Goal: Task Accomplishment & Management: Complete application form

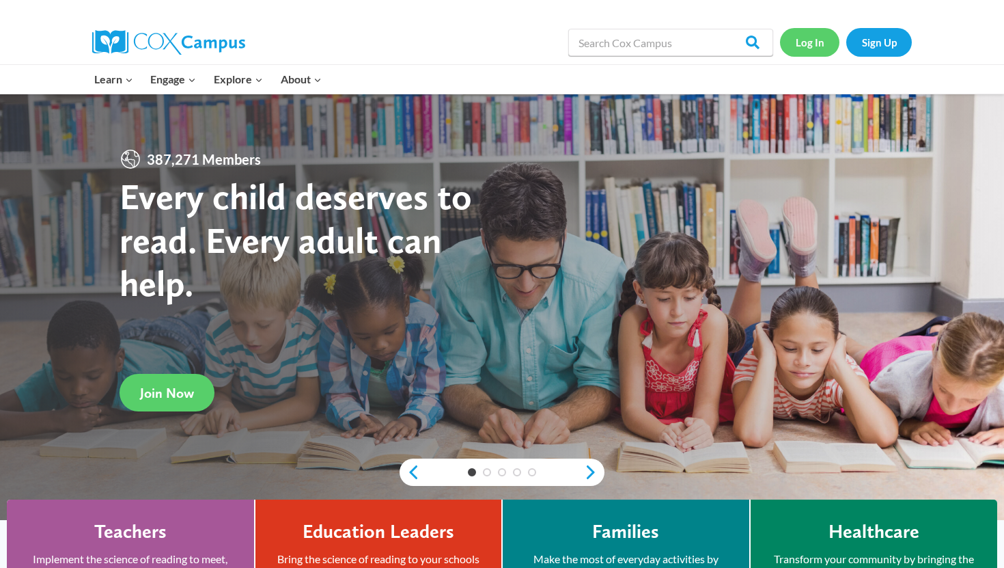
click at [806, 44] on link "Log In" at bounding box center [809, 42] width 59 height 28
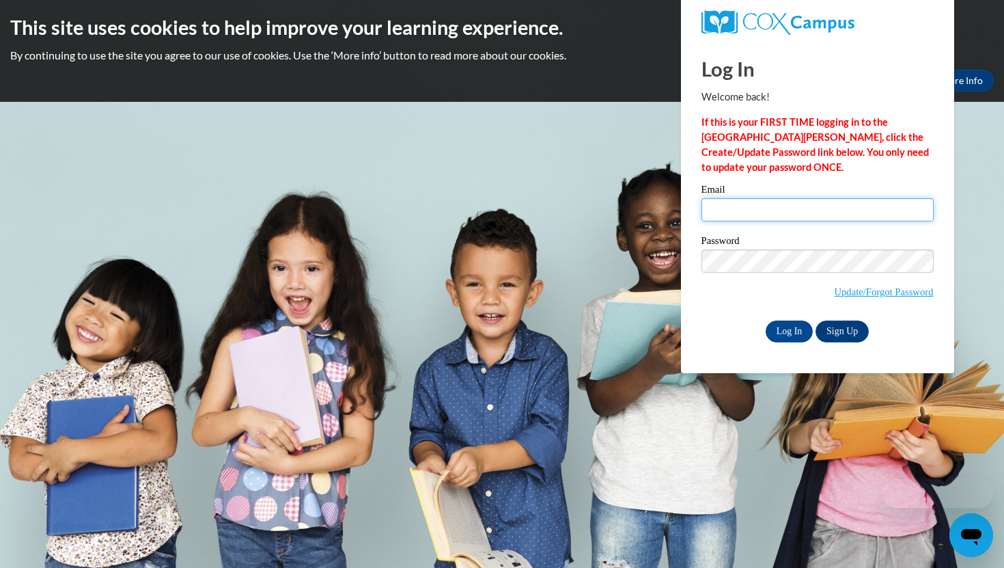
click at [772, 202] on input "Email" at bounding box center [817, 209] width 232 height 23
type input "kennedyshirley8348@lauderdale.k12.ms.us"
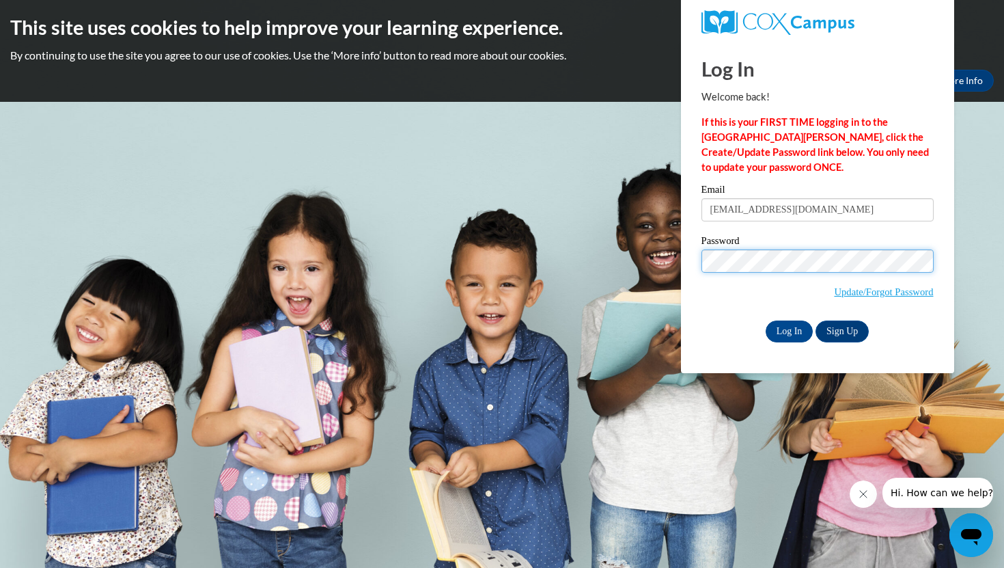
click at [766, 320] on input "Log In" at bounding box center [790, 331] width 48 height 22
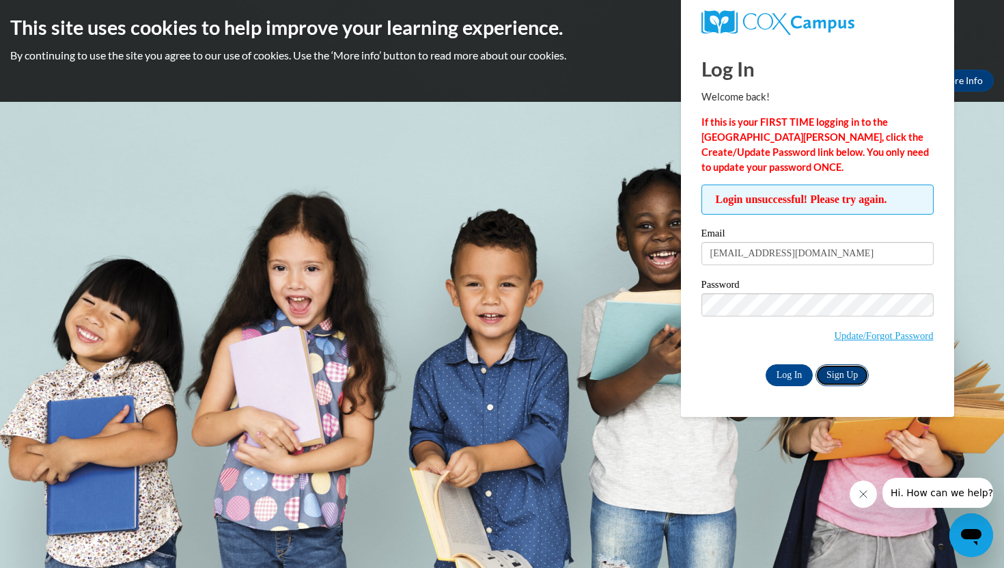
click at [846, 378] on link "Sign Up" at bounding box center [841, 375] width 53 height 22
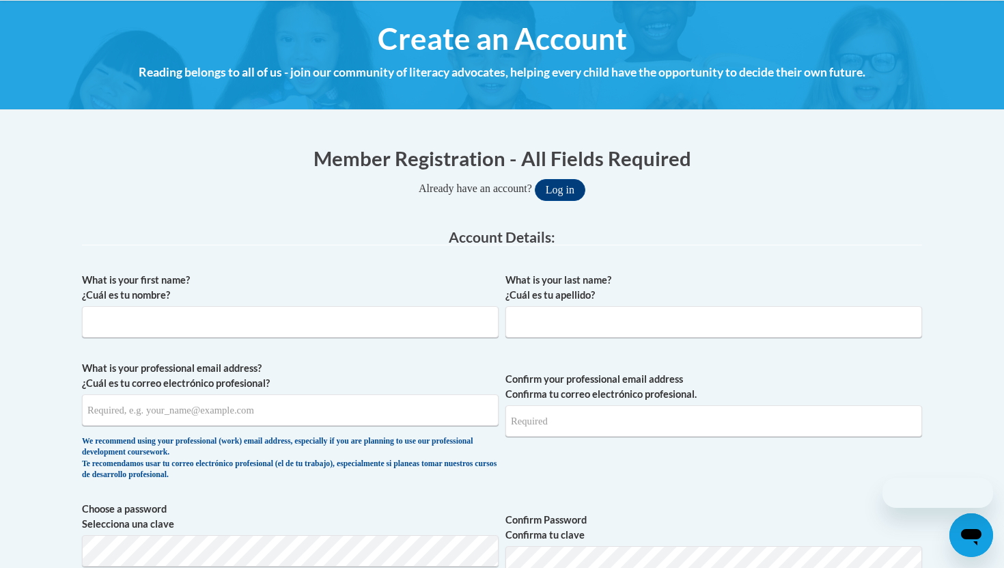
scroll to position [235, 0]
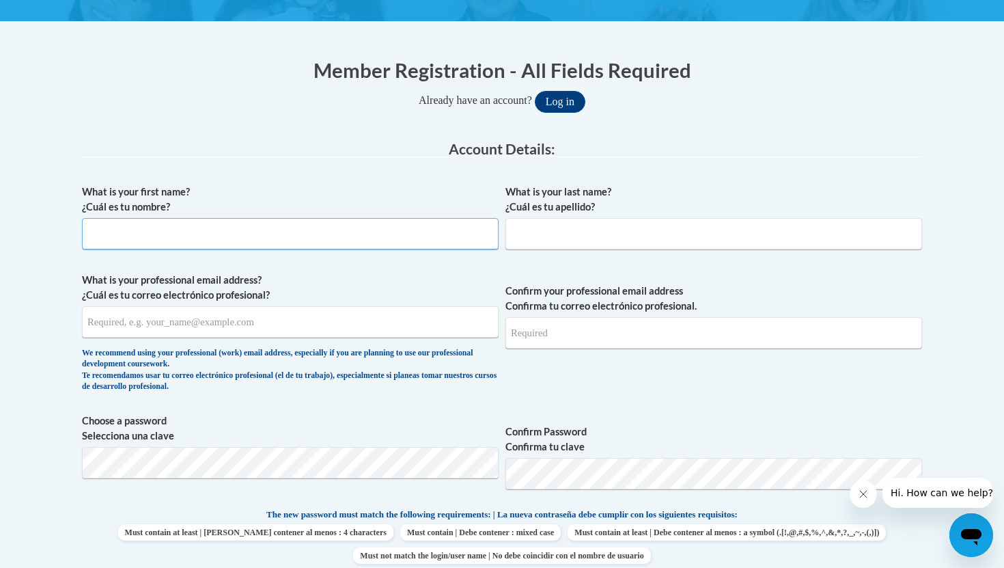
click at [270, 243] on input "What is your first name? ¿Cuál es tu nombre?" at bounding box center [290, 233] width 417 height 31
type input "Kennedy"
type input "Shirley"
type input "kennedyshirley8348@lauderdale.k12.ms.us"
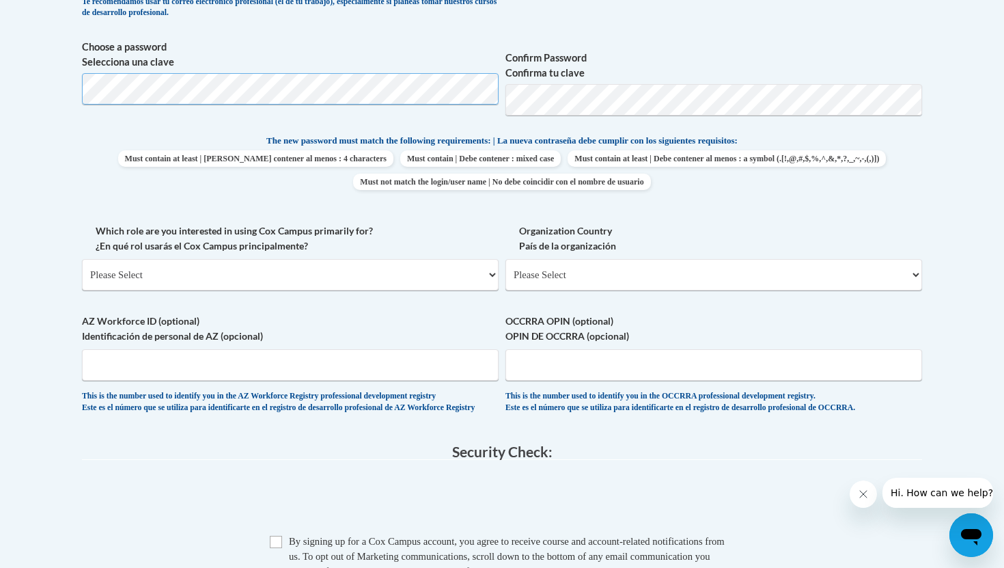
scroll to position [609, 0]
click at [343, 273] on select "Please Select College/University | Colegio/Universidad Community/Nonprofit Part…" at bounding box center [290, 273] width 417 height 31
click at [82, 258] on select "Please Select College/University | Colegio/Universidad Community/Nonprofit Part…" at bounding box center [290, 273] width 417 height 31
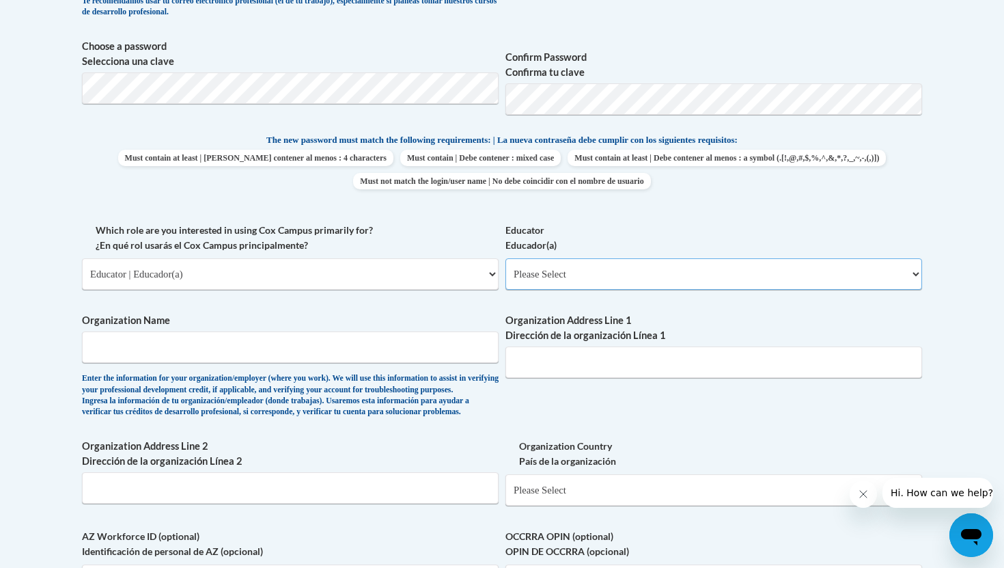
click at [584, 279] on select "Please Select Early Learning/Daycare Teacher/Family Home Care Provider | Maestr…" at bounding box center [713, 273] width 417 height 31
click at [336, 268] on select "Please Select College/University | Colegio/Universidad Community/Nonprofit Part…" at bounding box center [290, 273] width 417 height 31
select select "5a18ea06-2b54-4451-96f2-d152daf9eac5"
click at [82, 258] on select "Please Select College/University | Colegio/Universidad Community/Nonprofit Part…" at bounding box center [290, 273] width 417 height 31
click at [559, 275] on select "Please Select College/University Staff | Empleado universitario College/Univers…" at bounding box center [713, 273] width 417 height 31
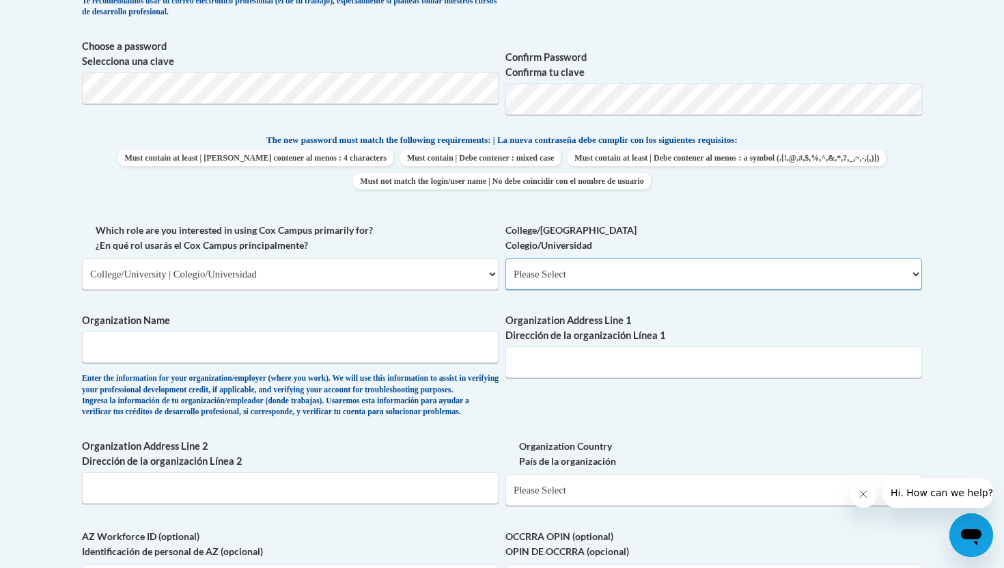
select select "99b32b07-cffc-426c-8bf6-0cd77760d84b"
click at [505, 258] on select "Please Select College/University Staff | Empleado universitario College/Univers…" at bounding box center [713, 273] width 417 height 31
click at [395, 352] on input "Organization Name" at bounding box center [290, 346] width 417 height 31
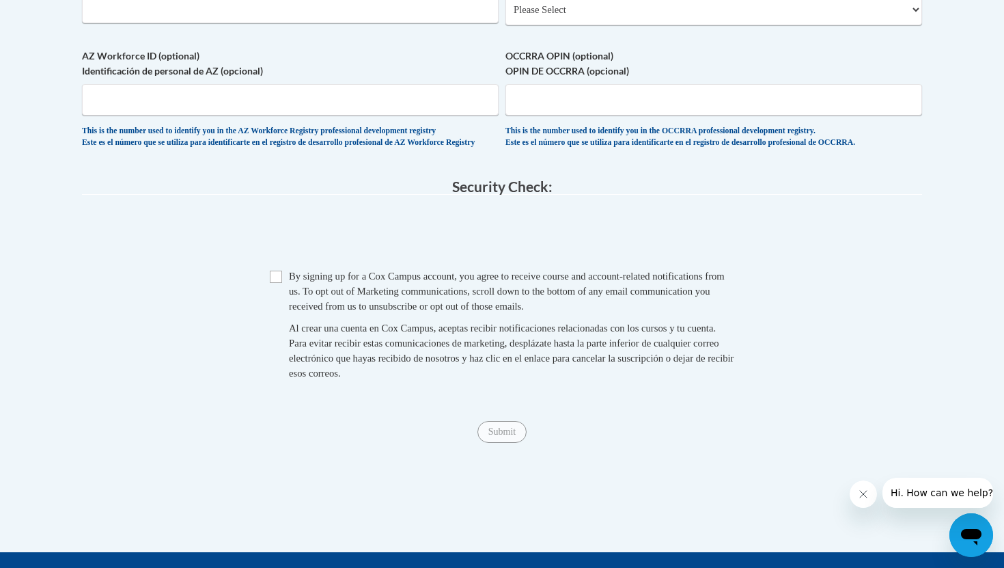
scroll to position [1104, 0]
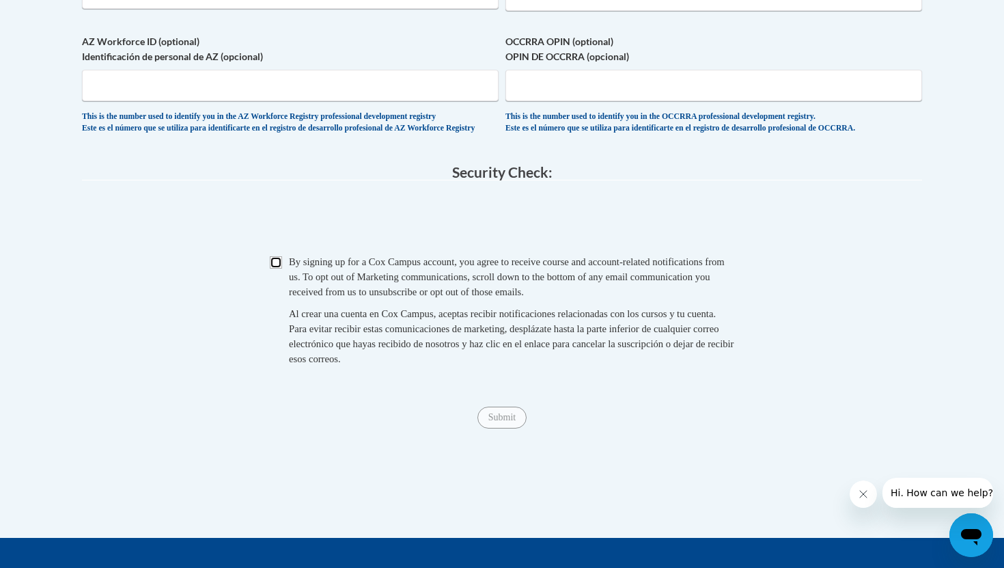
click at [275, 268] on input "Checkbox" at bounding box center [276, 262] width 12 height 12
checkbox input "true"
click at [505, 428] on input "Submit" at bounding box center [501, 417] width 49 height 22
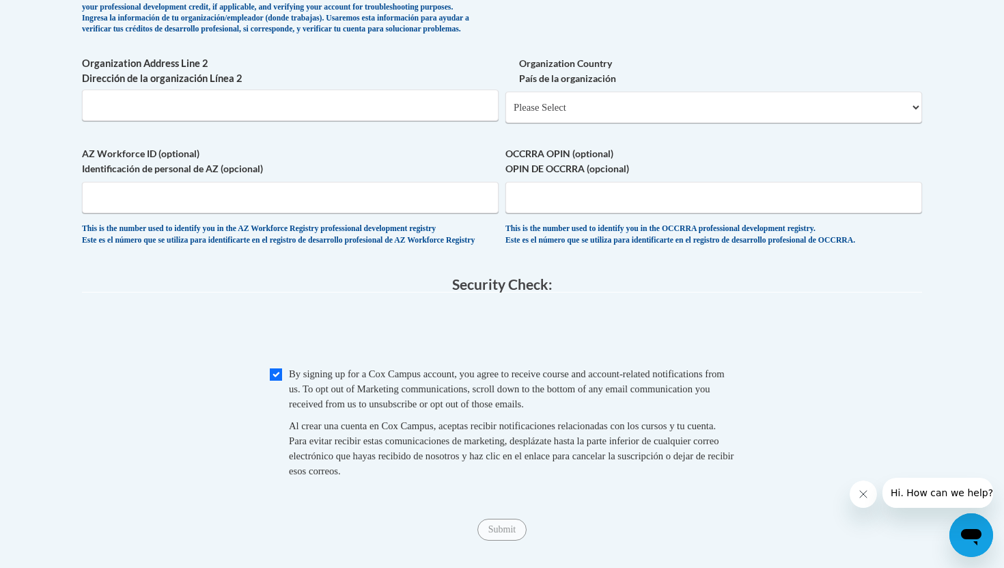
scroll to position [1065, 0]
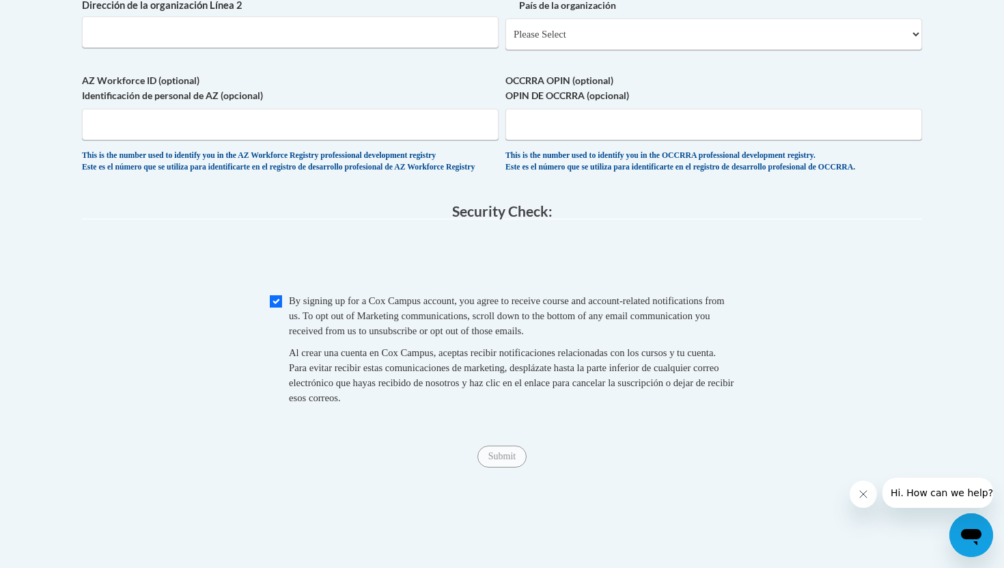
type input "MDE"
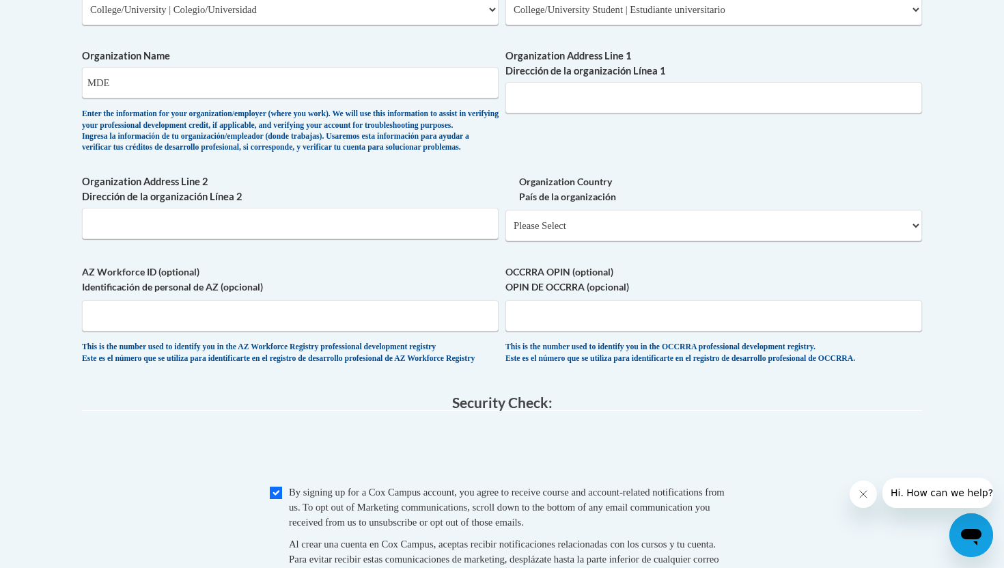
scroll to position [852, 0]
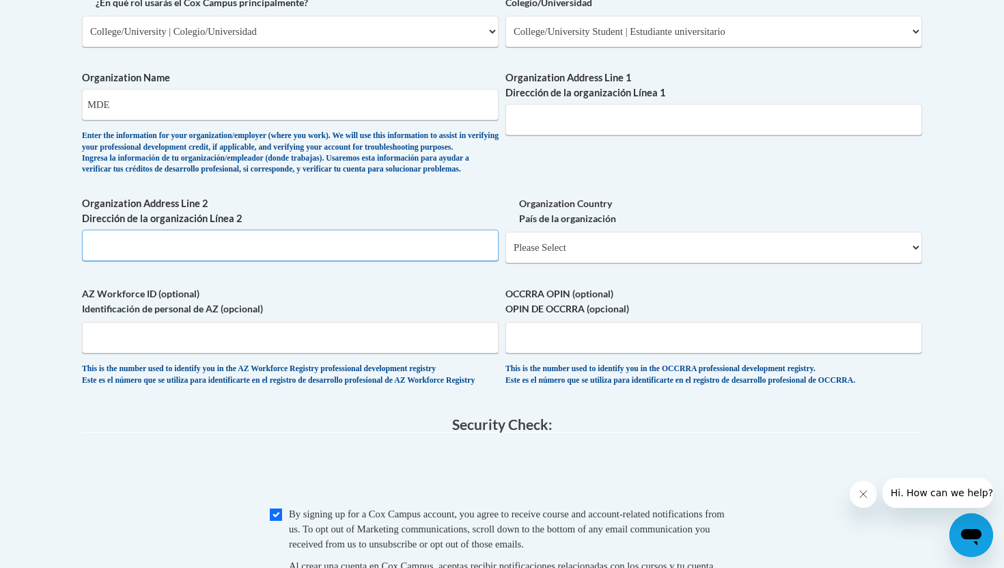
click at [417, 261] on input "Organization Address Line 2 Dirección de la organización Línea 2" at bounding box center [290, 244] width 417 height 31
click at [546, 128] on input "Organization Address Line 1 Dirección de la organización Línea 1" at bounding box center [713, 119] width 417 height 31
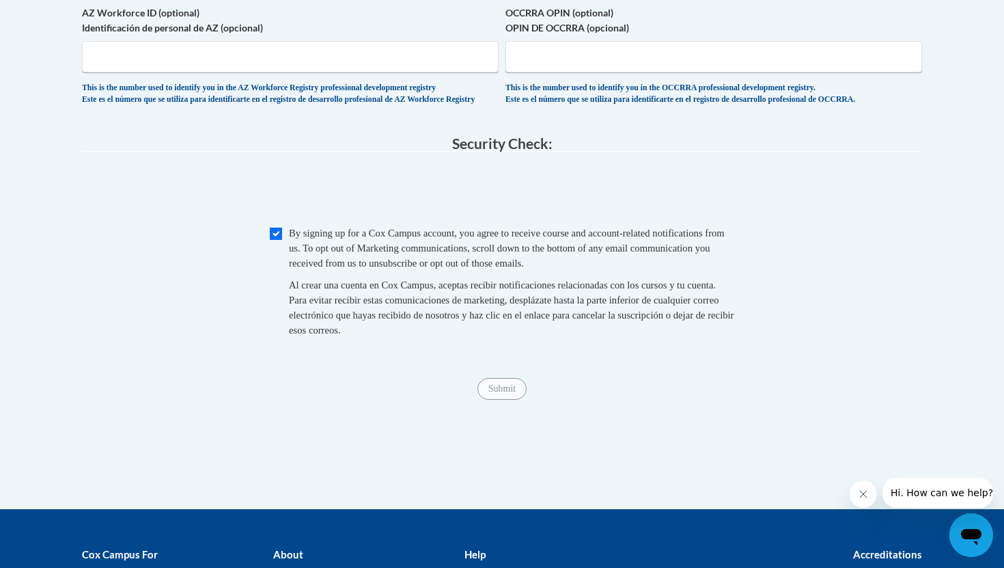
scroll to position [1218, 0]
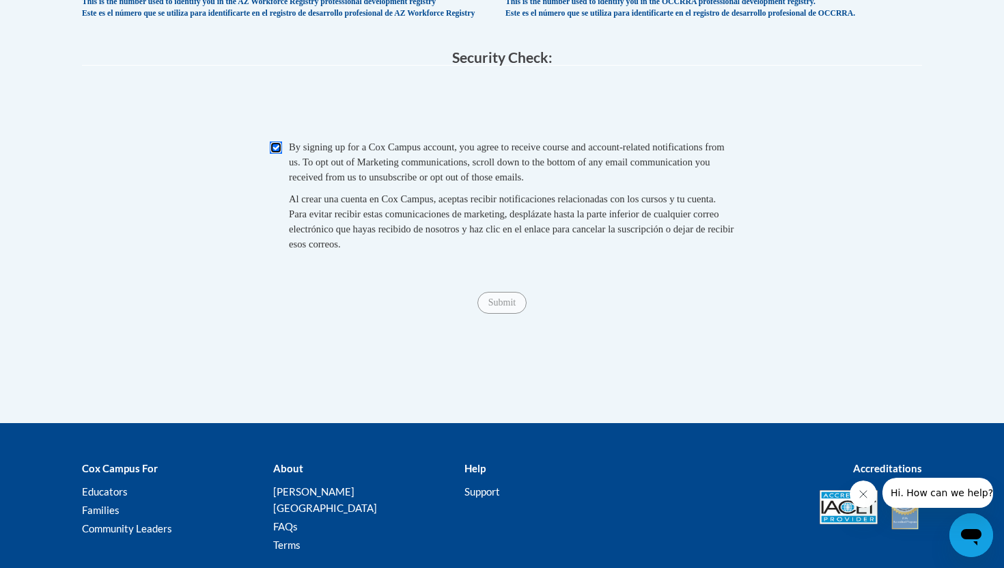
click at [278, 154] on input "Checkbox" at bounding box center [276, 147] width 12 height 12
checkbox input "true"
click at [508, 313] on input "Submit" at bounding box center [501, 303] width 49 height 22
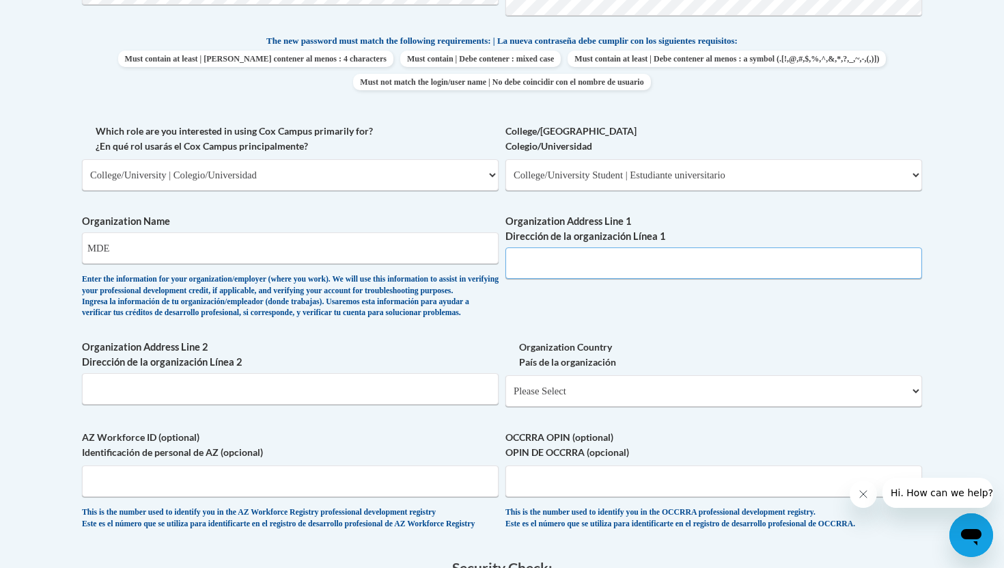
scroll to position [658, 0]
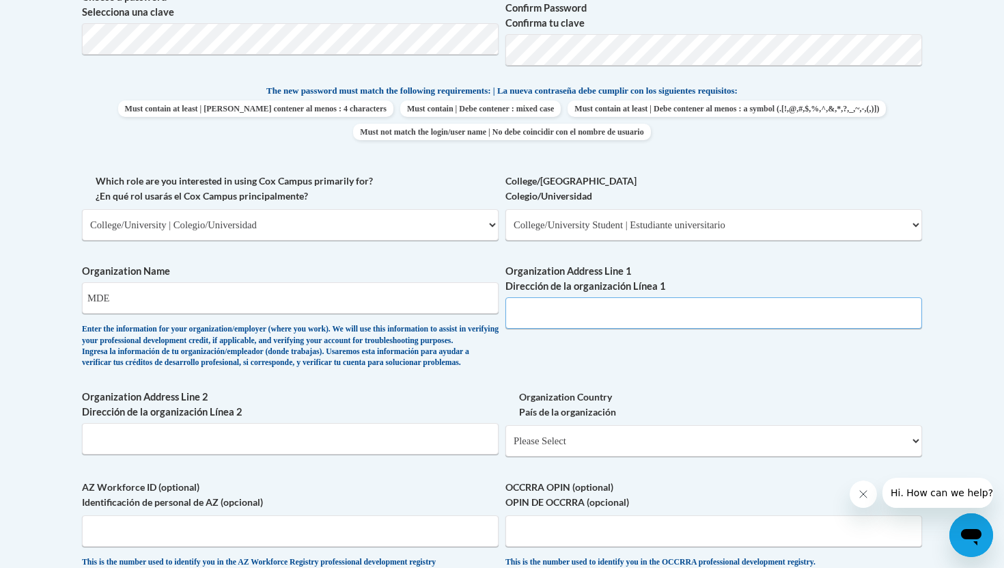
click at [553, 316] on input "Organization Address Line 1 Dirección de la organización Línea 1" at bounding box center [713, 312] width 417 height 31
click at [367, 298] on input "MDE" at bounding box center [290, 297] width 417 height 31
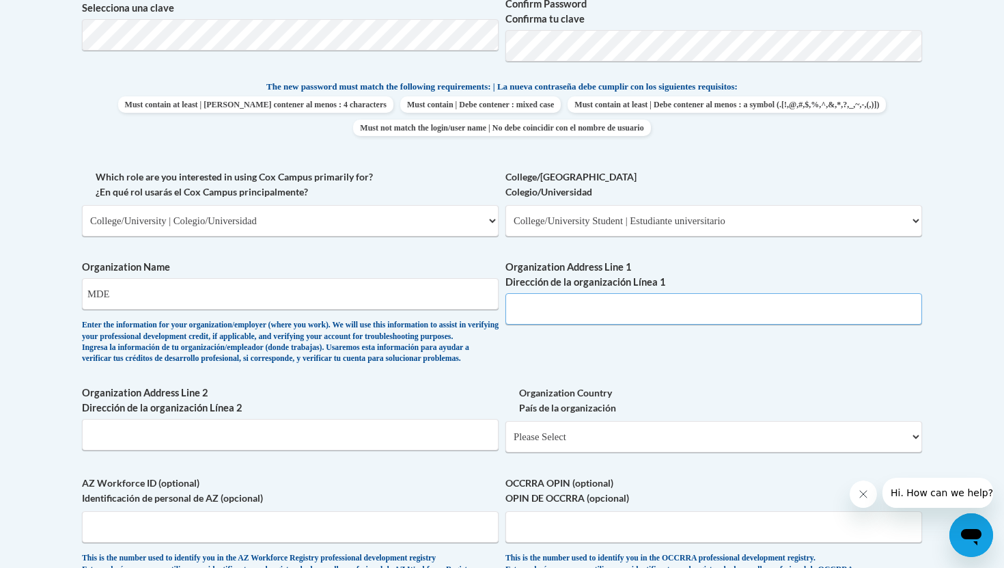
click at [549, 312] on input "Organization Address Line 1 Dirección de la organización Línea 1" at bounding box center [713, 308] width 417 height 31
type input "6724 Shannon Rd"
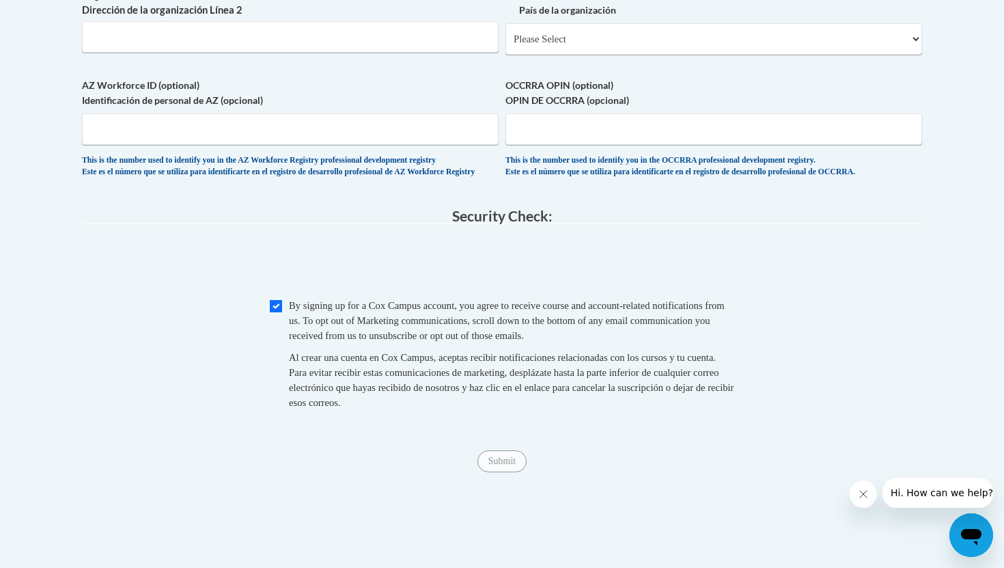
scroll to position [1061, 0]
click at [273, 311] on input "Checkbox" at bounding box center [276, 305] width 12 height 12
checkbox input "true"
click at [507, 471] on input "Submit" at bounding box center [501, 460] width 49 height 22
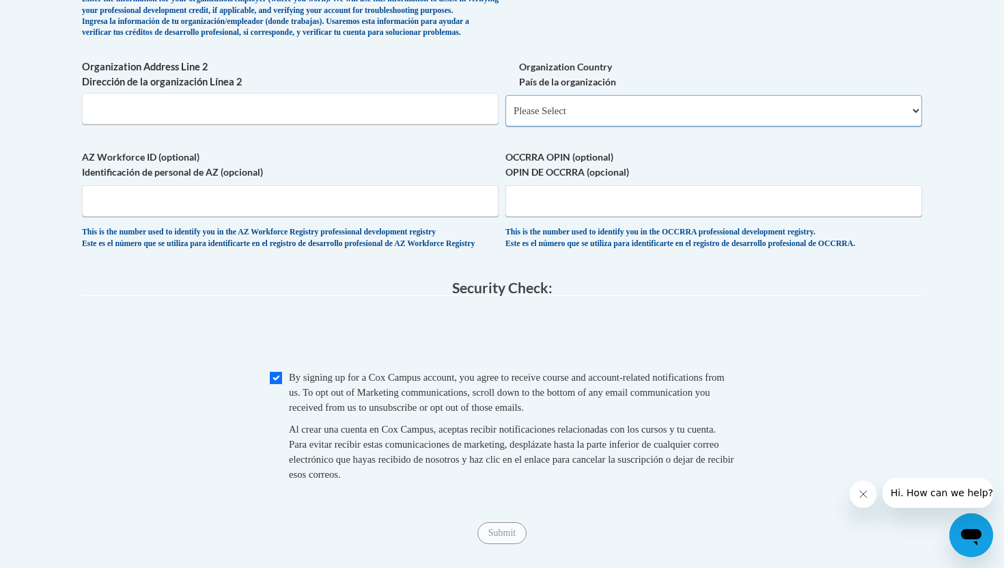
scroll to position [976, 0]
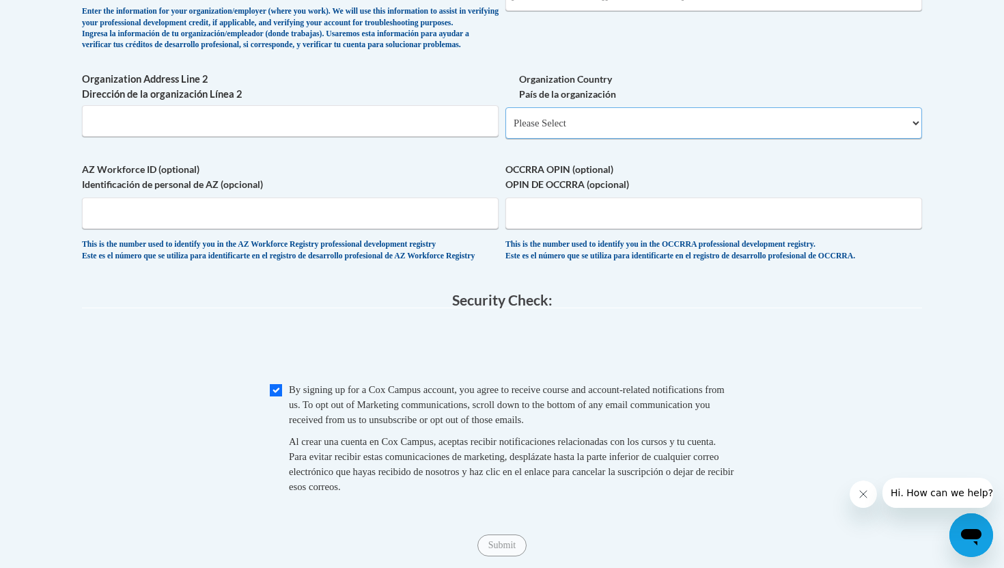
click at [555, 135] on select "Please Select United States | Estados Unidos Outside of the United States | Fue…" at bounding box center [713, 122] width 417 height 31
select select "ad49bcad-a171-4b2e-b99c-48b446064914"
click at [505, 129] on select "Please Select United States | Estados Unidos Outside of the United States | Fue…" at bounding box center [713, 122] width 417 height 31
select select
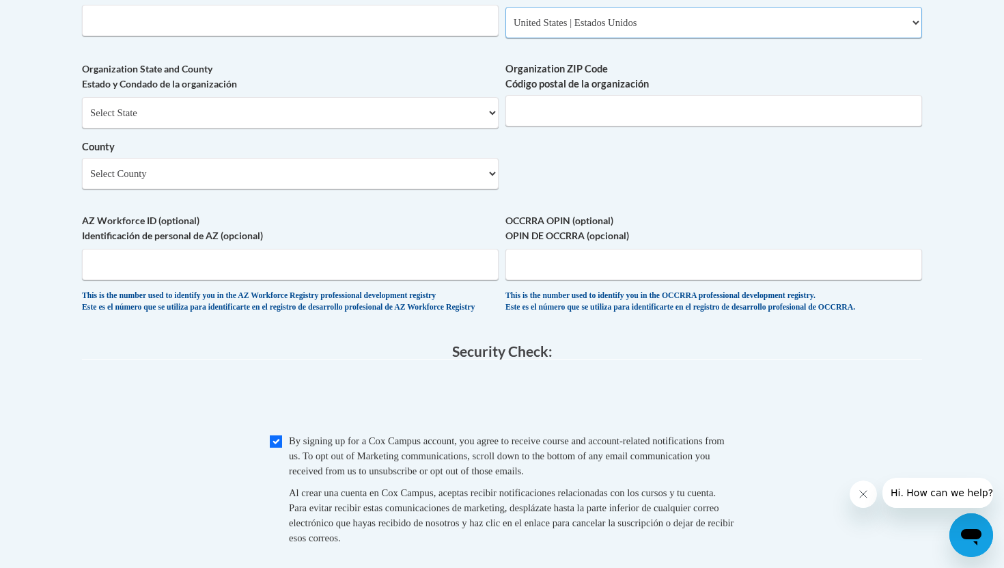
scroll to position [1094, 0]
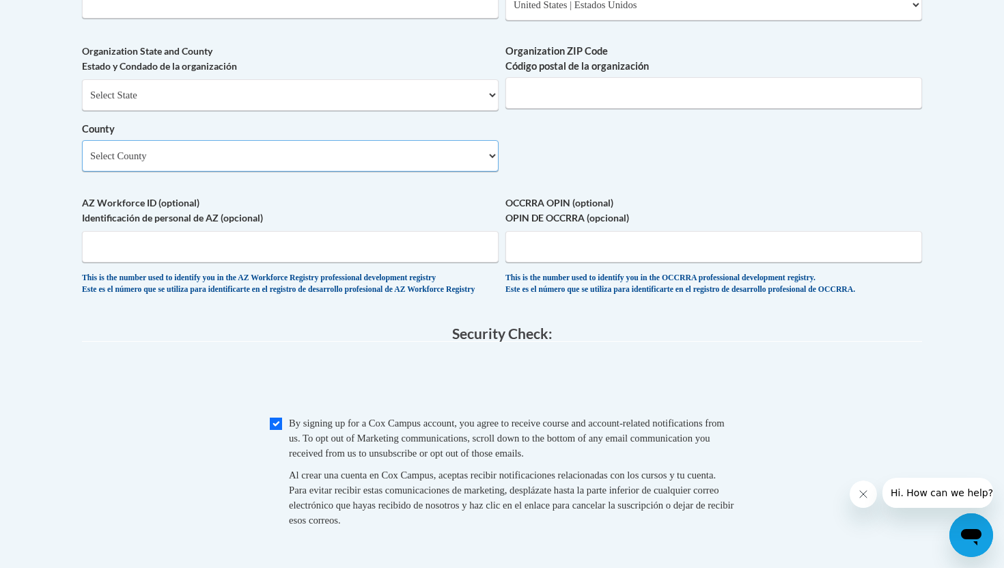
click at [270, 171] on select "Select County Adams Alcorn Amite Attala Benton Bolivar Calhoun Carroll Chickasa…" at bounding box center [290, 155] width 417 height 31
select select "Lauderdale"
click at [82, 162] on select "Select County Adams Alcorn Amite Attala Benton Bolivar Calhoun Carroll Chickasa…" at bounding box center [290, 155] width 417 height 31
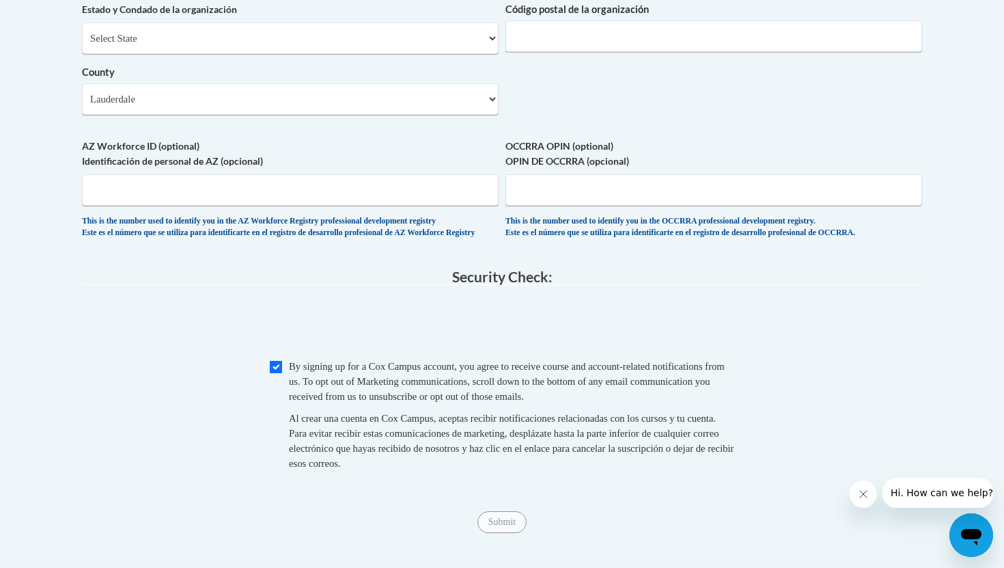
scroll to position [1158, 0]
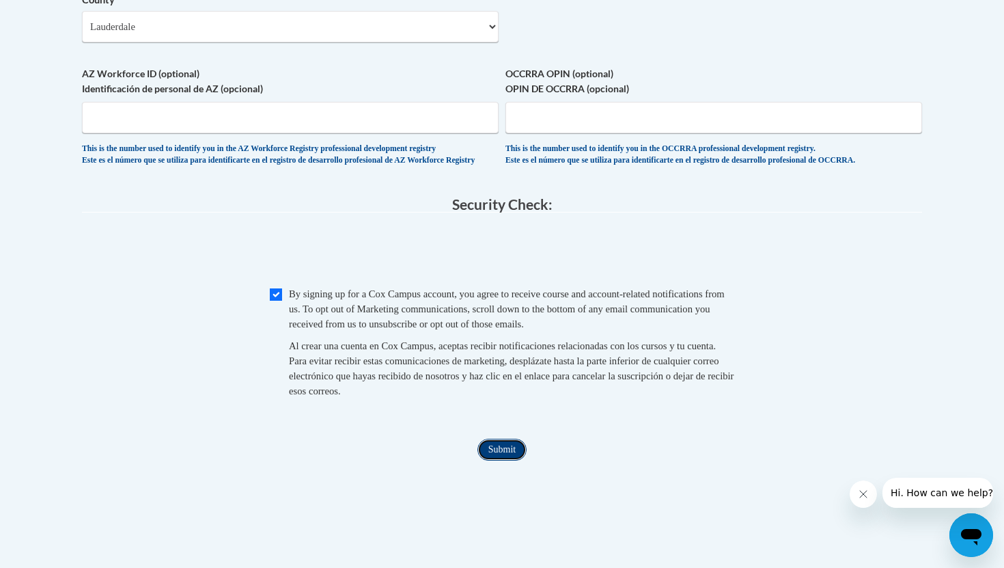
click at [508, 460] on input "Submit" at bounding box center [501, 449] width 49 height 22
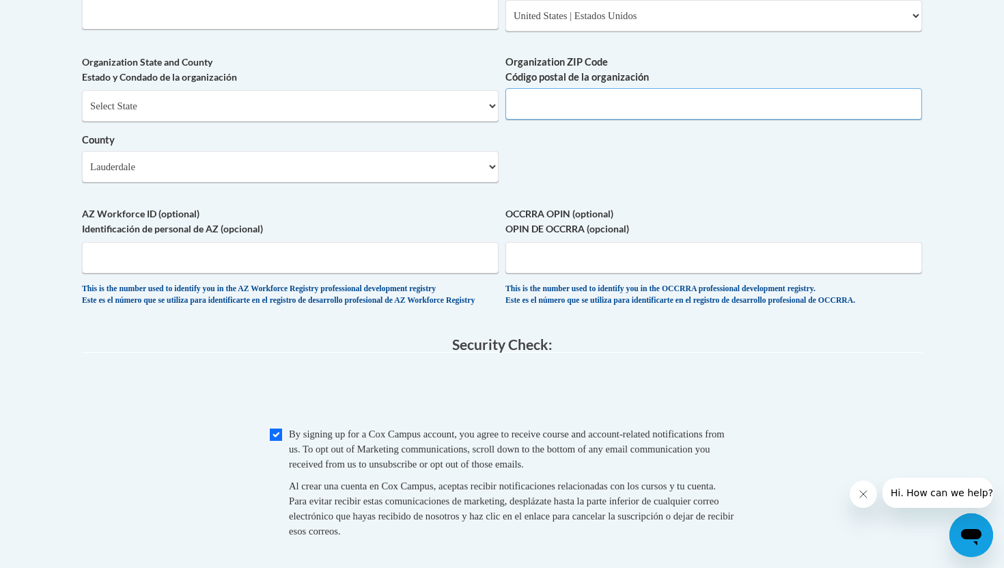
scroll to position [1072, 0]
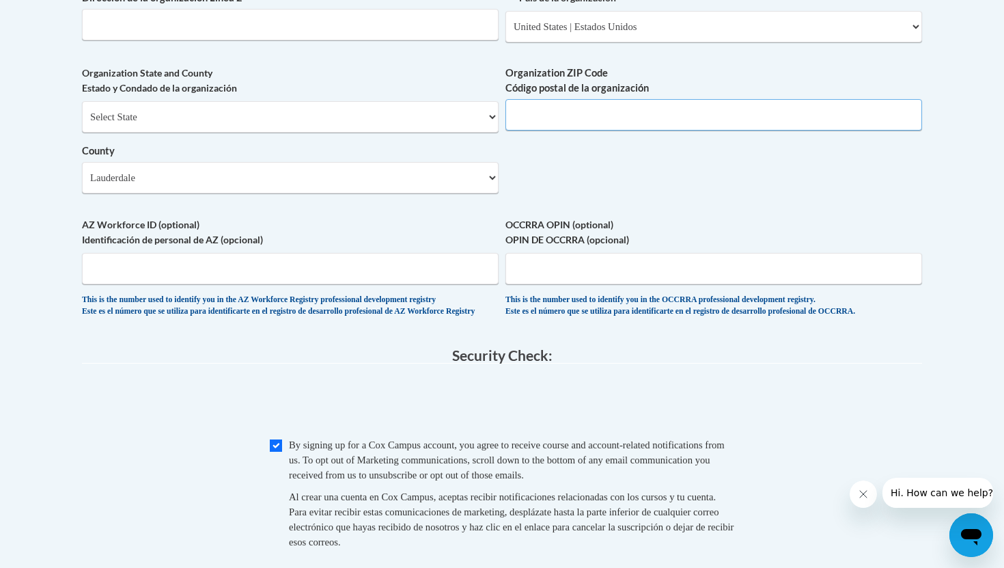
click at [572, 130] on input "Organization ZIP Code Código postal de la organización" at bounding box center [713, 114] width 417 height 31
type input "39301"
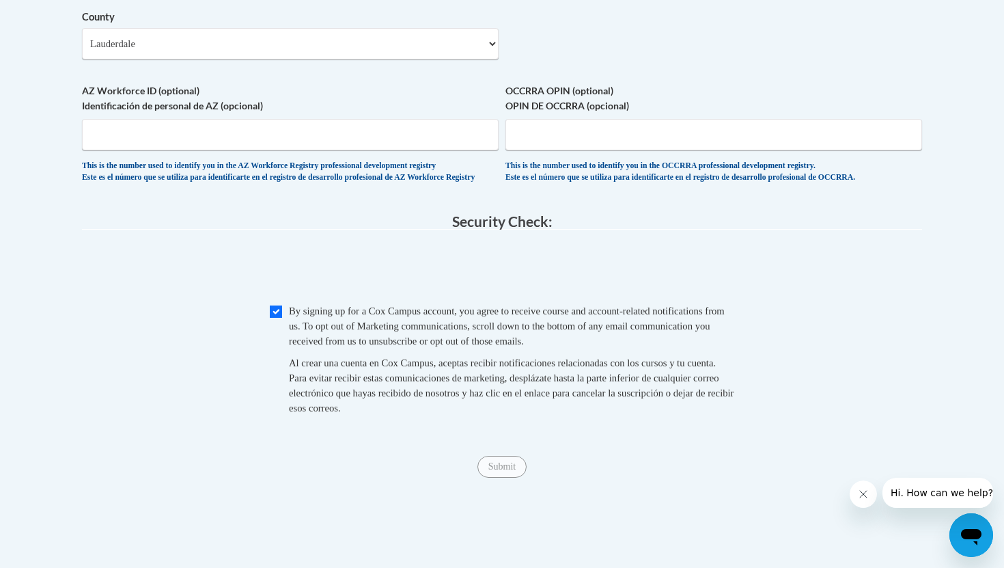
scroll to position [1207, 0]
click at [275, 316] on input "Checkbox" at bounding box center [276, 310] width 12 height 12
checkbox input "true"
click at [505, 476] on input "Submit" at bounding box center [501, 465] width 49 height 22
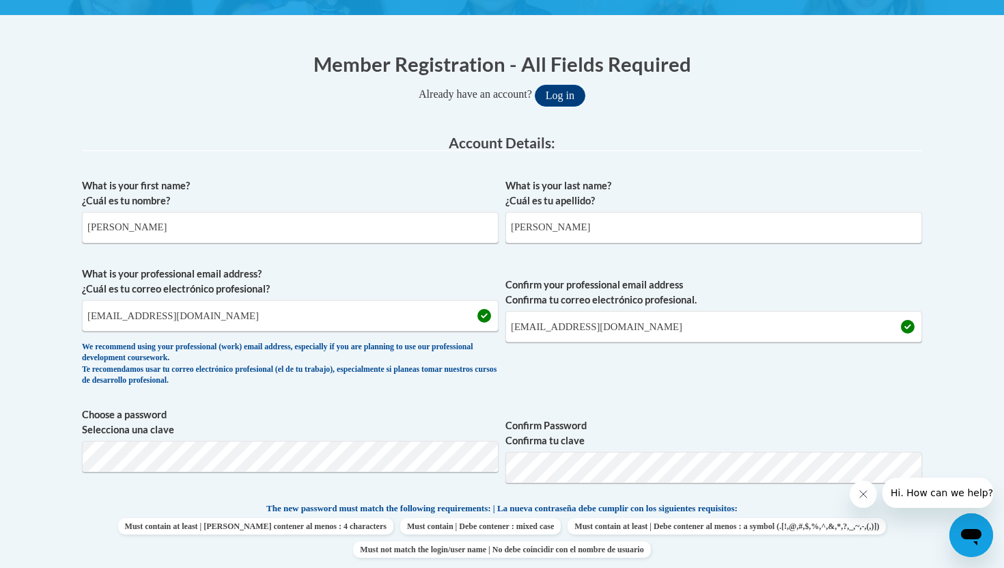
scroll to position [238, 0]
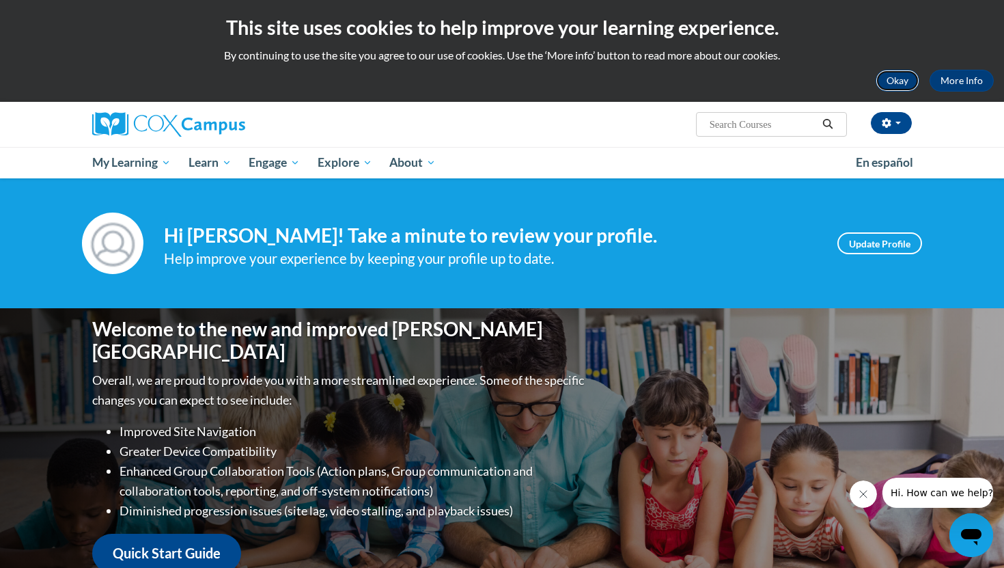
click at [891, 85] on button "Okay" at bounding box center [898, 81] width 44 height 22
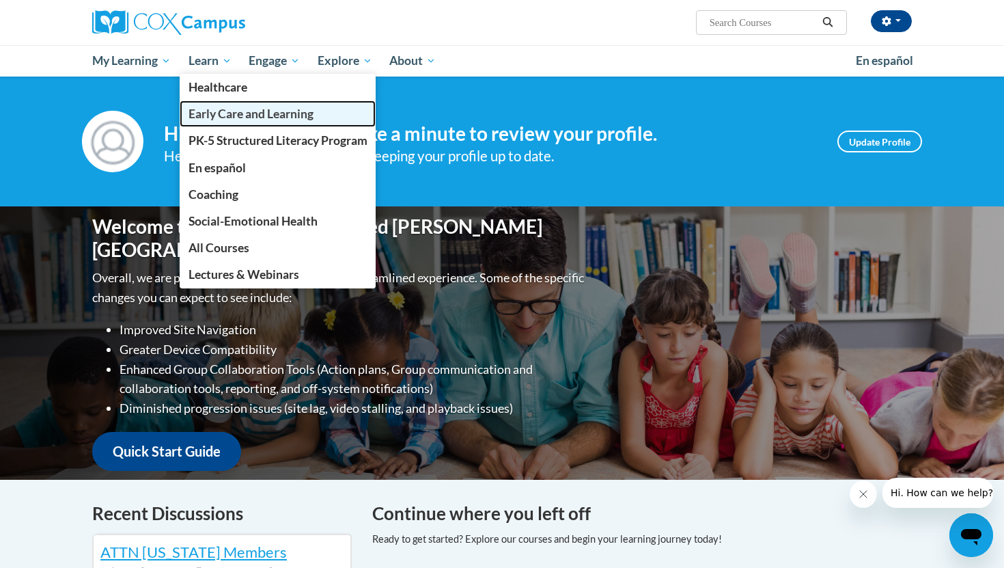
click at [221, 110] on span "Early Care and Learning" at bounding box center [250, 114] width 125 height 14
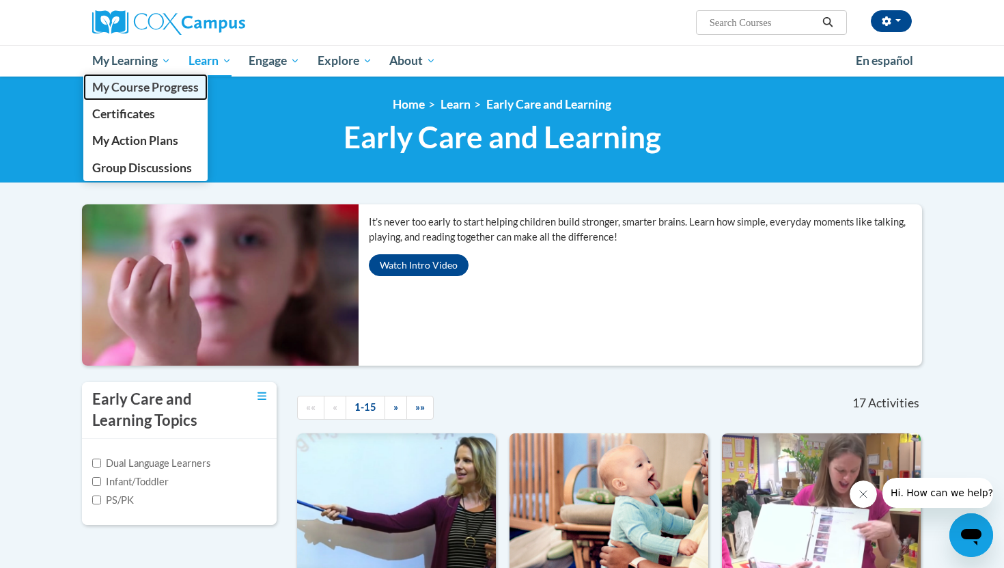
click at [161, 97] on link "My Course Progress" at bounding box center [145, 87] width 124 height 27
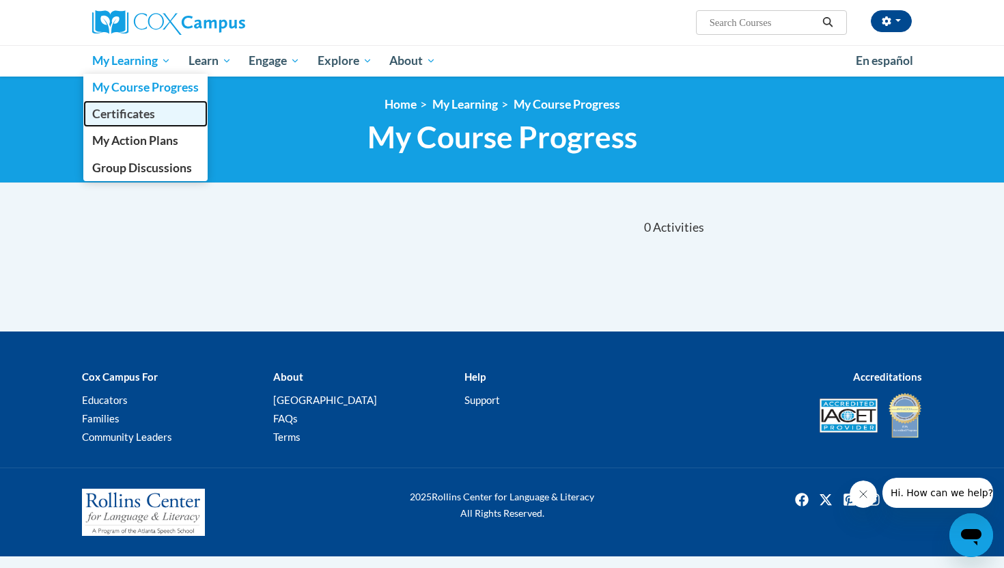
click at [131, 123] on link "Certificates" at bounding box center [145, 113] width 124 height 27
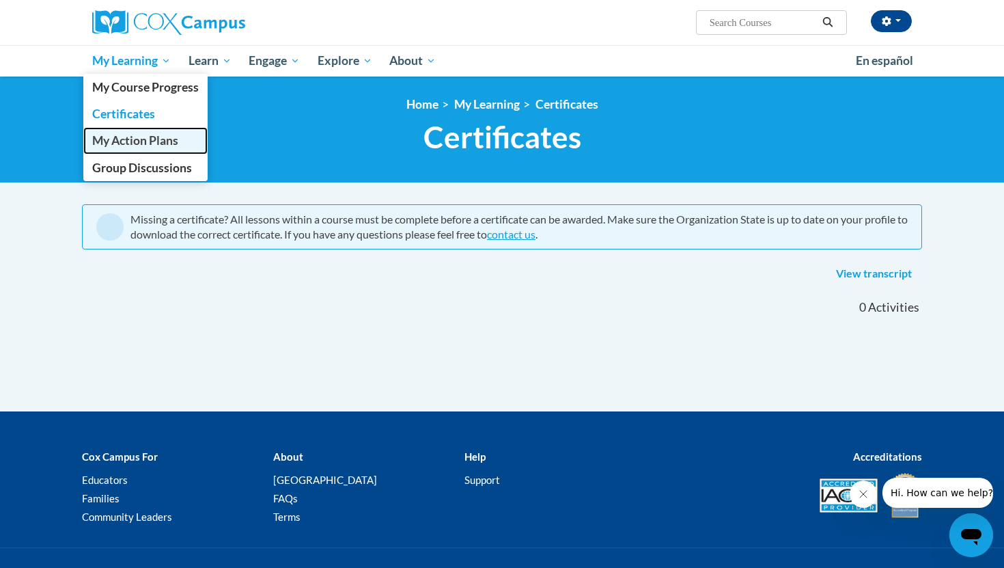
click at [143, 138] on span "My Action Plans" at bounding box center [135, 140] width 86 height 14
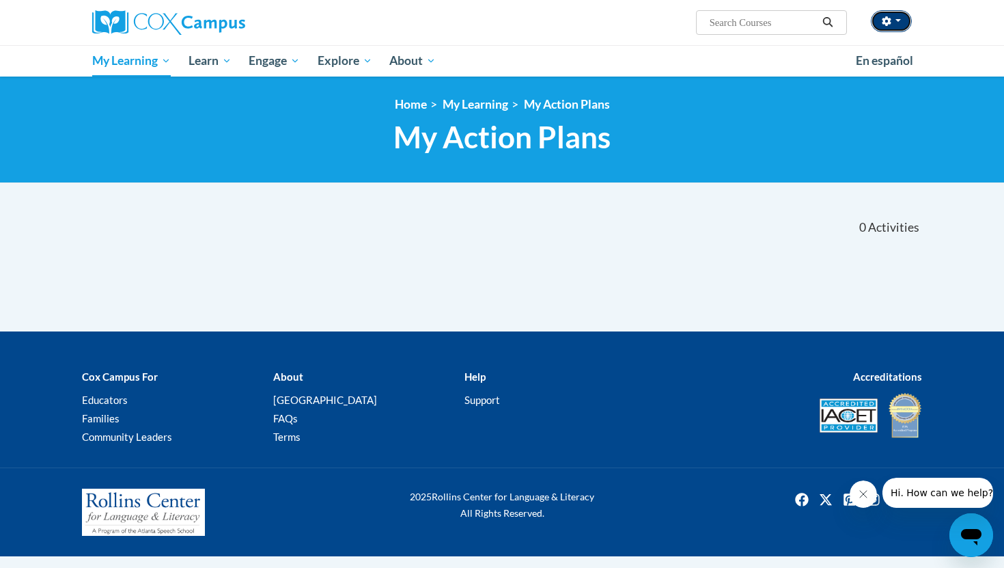
click at [892, 30] on button "button" at bounding box center [891, 21] width 41 height 22
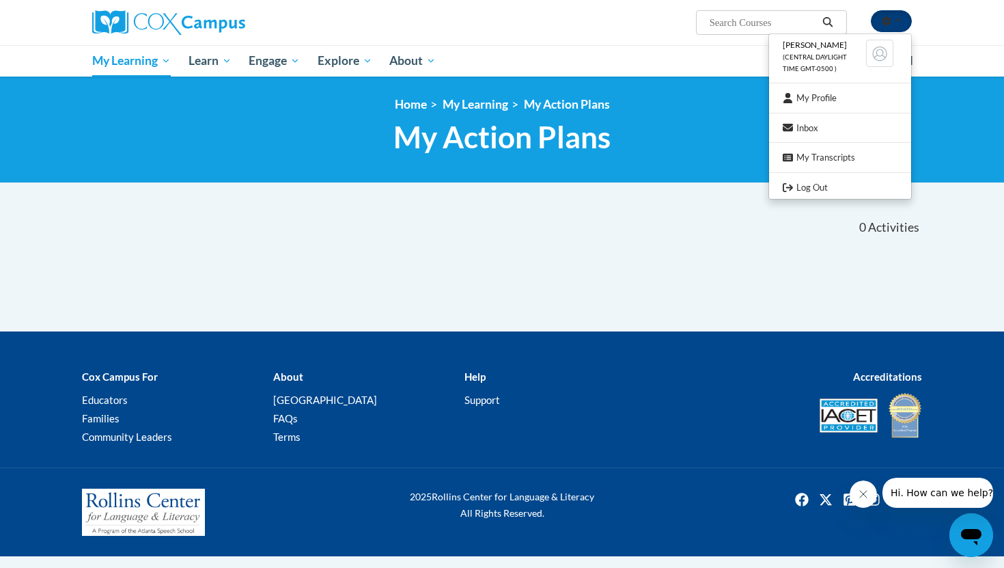
click at [892, 30] on button "button" at bounding box center [891, 21] width 41 height 22
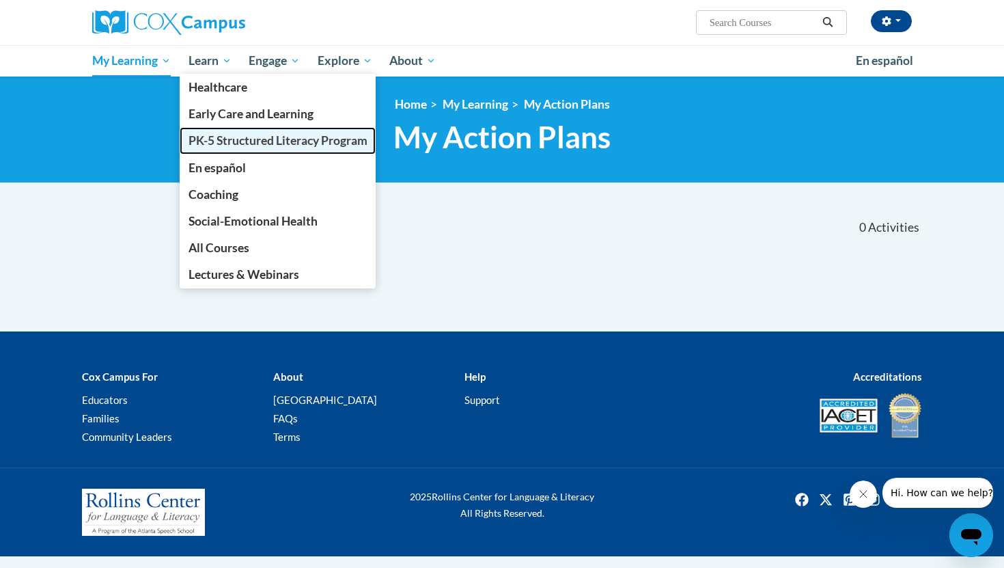
click at [227, 138] on span "PK-5 Structured Literacy Program" at bounding box center [277, 140] width 179 height 14
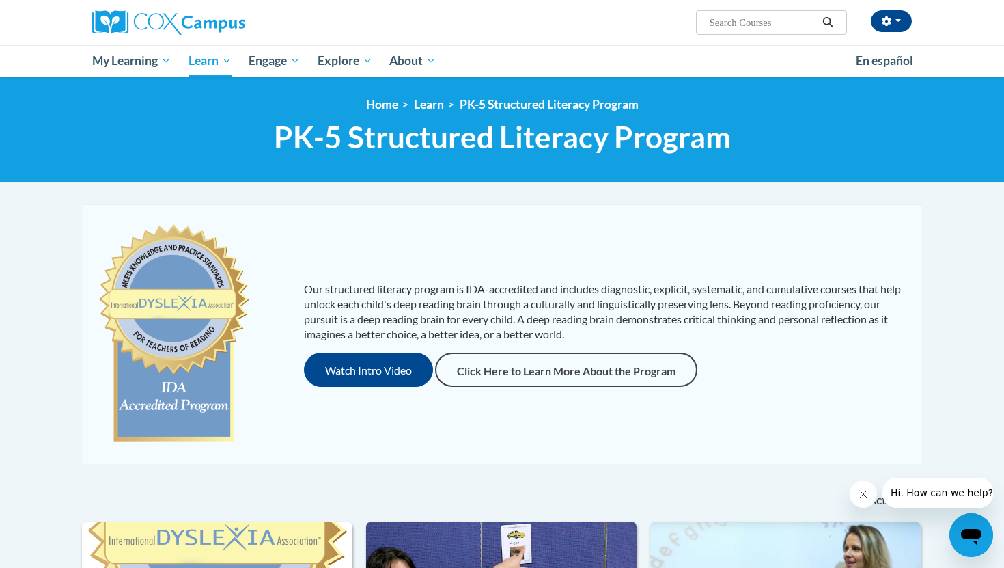
click at [724, 30] on input "Search..." at bounding box center [762, 22] width 109 height 16
type input "plan of action"
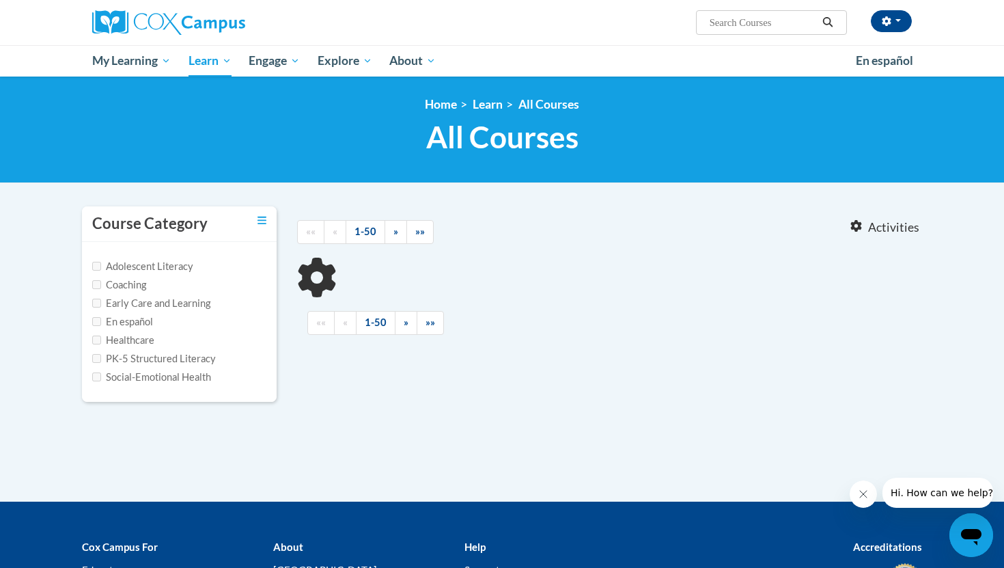
type input "plan of action"
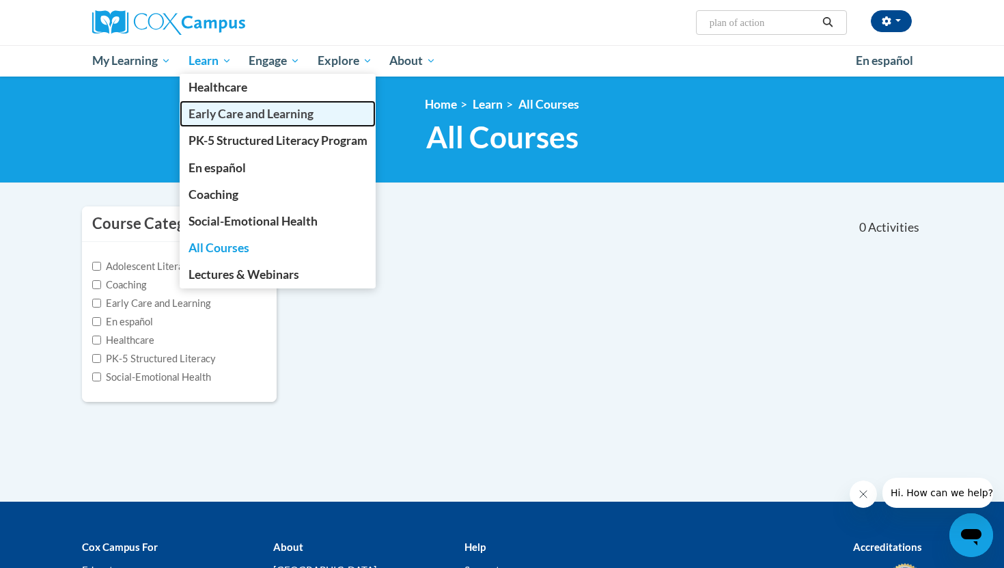
click at [223, 109] on span "Early Care and Learning" at bounding box center [250, 114] width 125 height 14
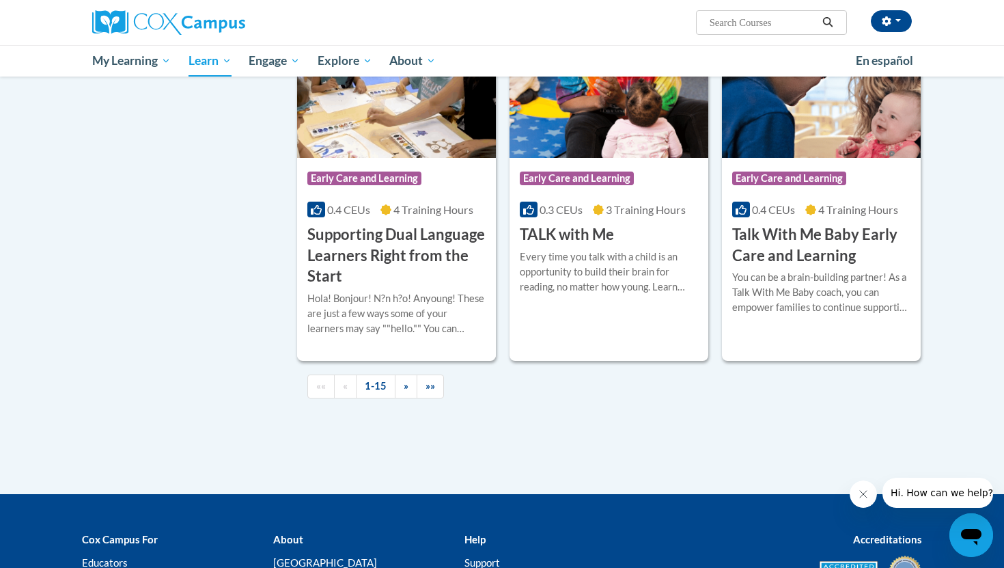
scroll to position [1895, 0]
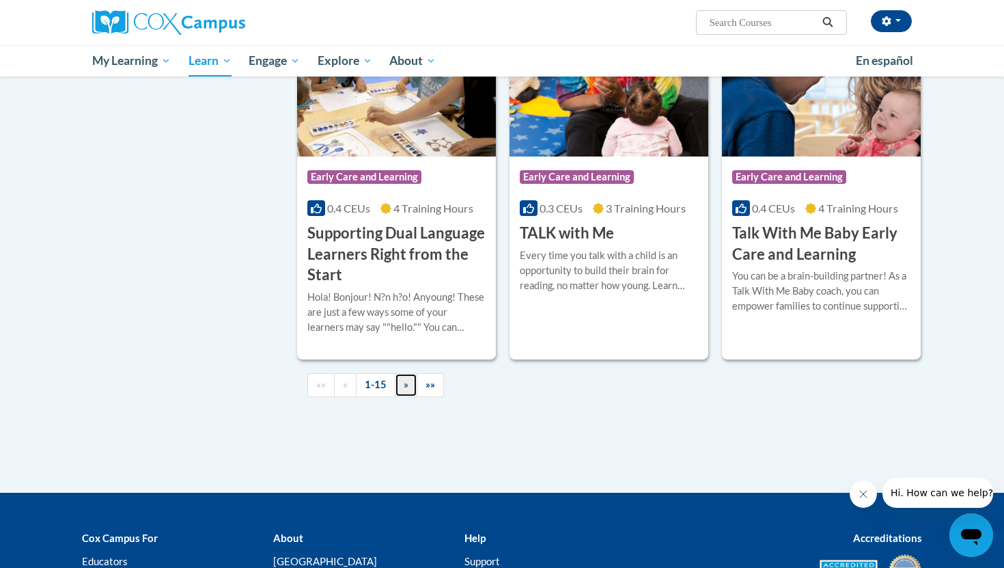
click at [402, 397] on link "»" at bounding box center [406, 385] width 23 height 24
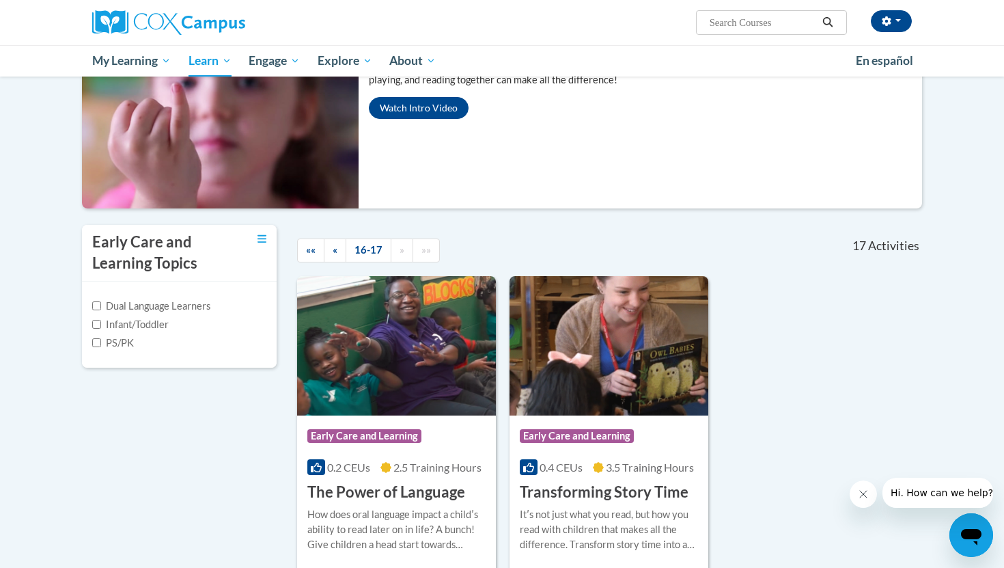
scroll to position [0, 0]
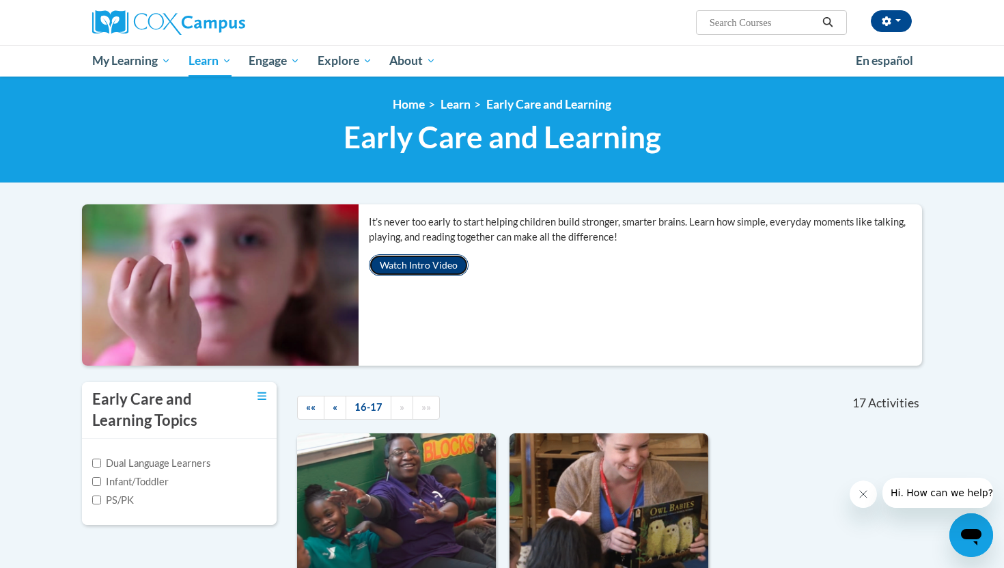
click at [421, 260] on button "Watch Intro Video" at bounding box center [419, 265] width 100 height 22
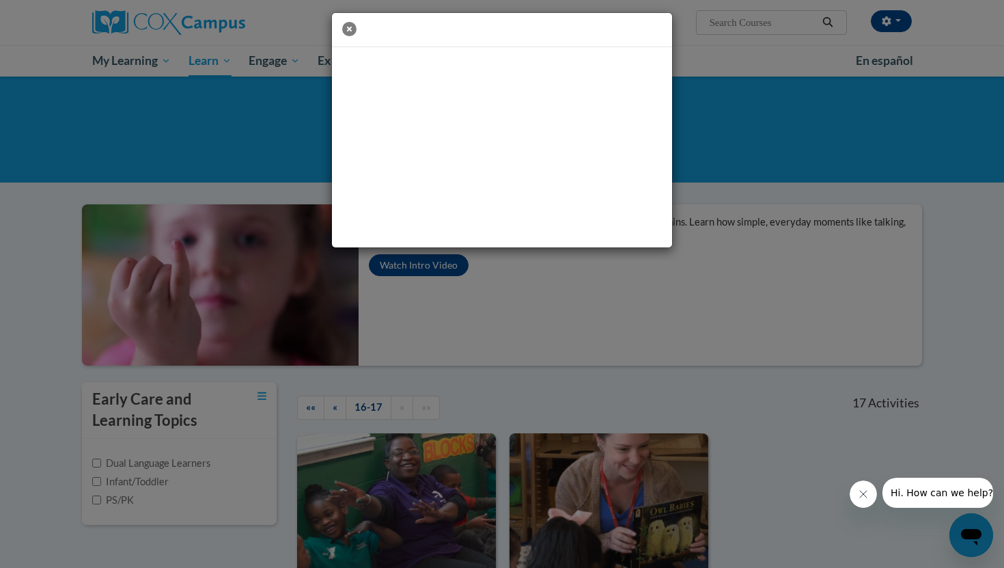
click at [345, 27] on icon "button" at bounding box center [349, 29] width 14 height 14
